Goal: Find specific page/section: Find specific page/section

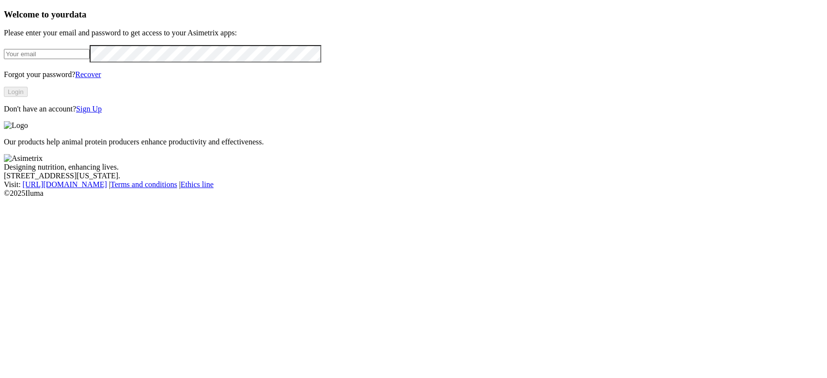
type input "[PERSON_NAME][EMAIL_ADDRESS][PERSON_NAME][DOMAIN_NAME]"
click at [28, 97] on button "Login" at bounding box center [16, 92] width 24 height 10
